Goal: Task Accomplishment & Management: Manage account settings

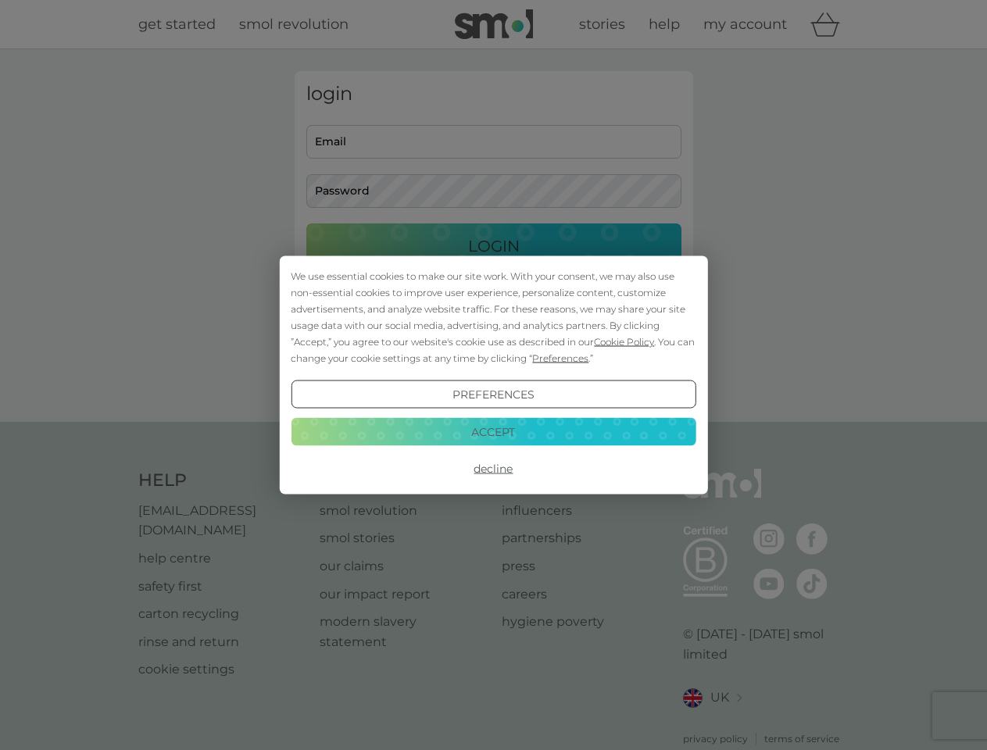
click at [624, 342] on span "Cookie Policy" at bounding box center [624, 342] width 60 height 12
click at [559, 358] on div "login Email Password Login ● ● ● ● ● ● ● ● ● ● ● ● ● ● ● ● ● ● ● ● ● ● ● ● ● ● …" at bounding box center [494, 235] width 399 height 329
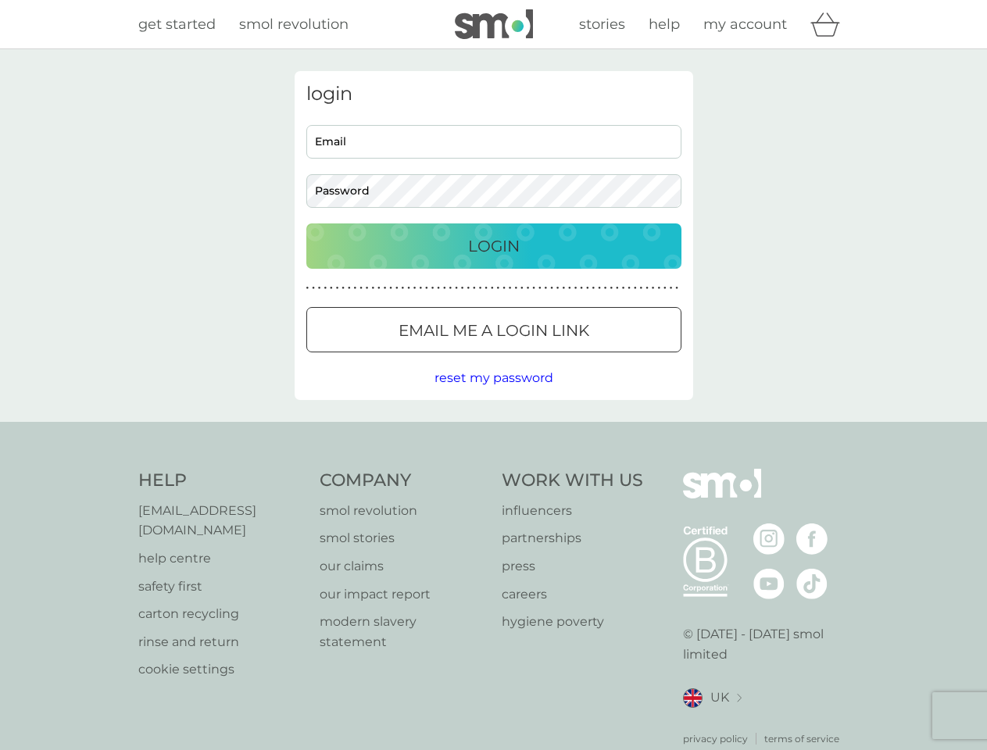
click at [493, 395] on div "login Email Password Login ● ● ● ● ● ● ● ● ● ● ● ● ● ● ● ● ● ● ● ● ● ● ● ● ● ● …" at bounding box center [494, 235] width 399 height 329
click at [493, 469] on div "Help [EMAIL_ADDRESS][DOMAIN_NAME] help centre safety first carton recycling rin…" at bounding box center [493, 607] width 711 height 277
click at [493, 431] on div "Help [EMAIL_ADDRESS][DOMAIN_NAME] help centre safety first carton recycling rin…" at bounding box center [493, 607] width 987 height 371
